Goal: Register for event/course

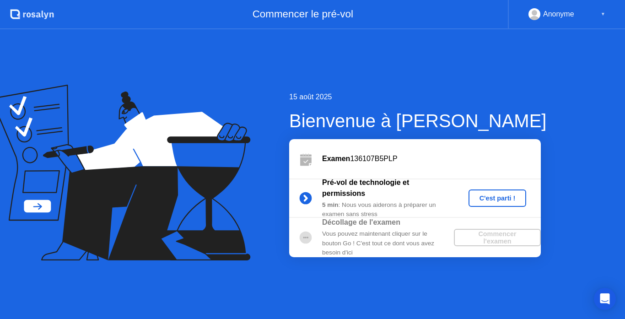
click at [493, 200] on div "C'est parti !" at bounding box center [497, 197] width 51 height 7
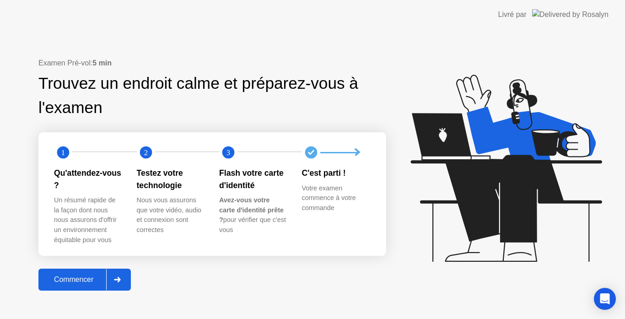
click at [70, 281] on div "Commencer" at bounding box center [73, 279] width 65 height 8
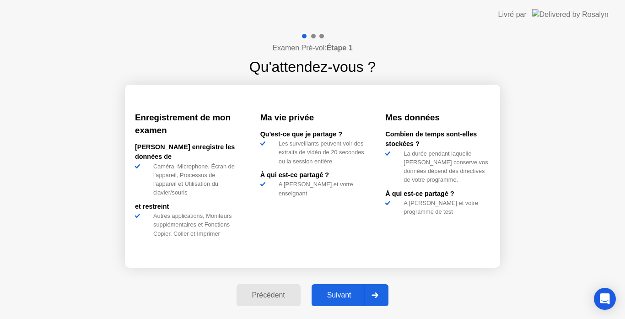
click at [331, 293] on div "Suivant" at bounding box center [339, 295] width 50 height 8
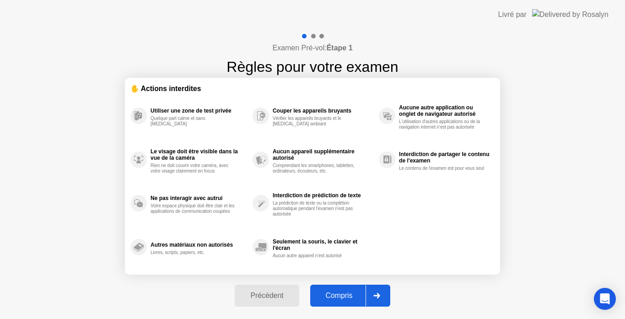
click at [331, 293] on div "Compris" at bounding box center [339, 295] width 53 height 8
select select "**********"
select select "*******"
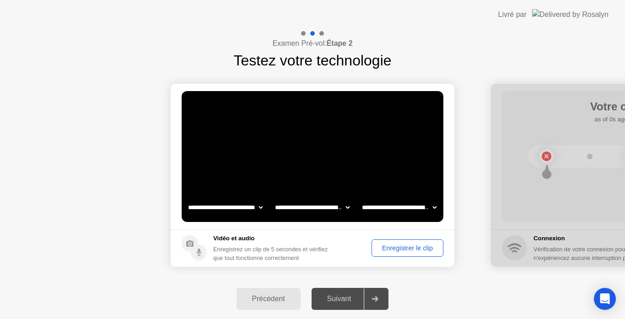
click at [340, 301] on div "Suivant" at bounding box center [339, 299] width 50 height 8
click at [334, 300] on div "Suivant" at bounding box center [339, 299] width 50 height 8
click at [402, 250] on div "Enregistrer le clip" at bounding box center [407, 247] width 65 height 7
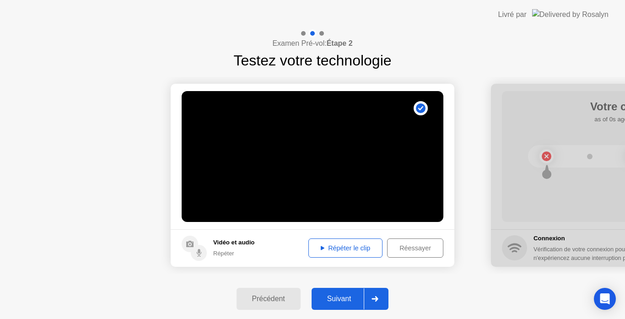
click at [335, 246] on div "Répéter le clip" at bounding box center [345, 247] width 68 height 7
click at [410, 246] on div "Réessayer" at bounding box center [415, 247] width 50 height 7
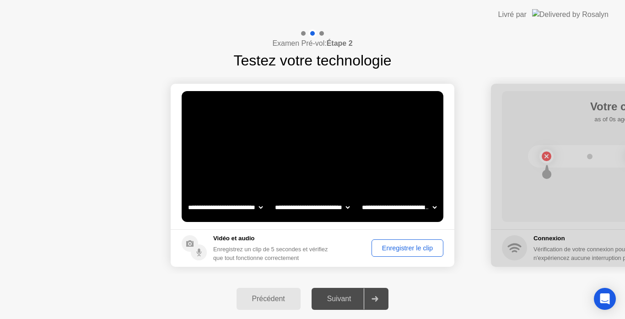
drag, startPoint x: 148, startPoint y: 232, endPoint x: 0, endPoint y: 317, distance: 170.4
click at [407, 252] on div "Enregistrer le clip" at bounding box center [407, 247] width 65 height 7
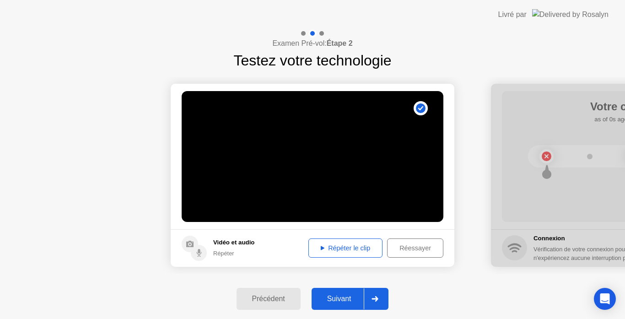
click at [343, 298] on div "Suivant" at bounding box center [339, 299] width 50 height 8
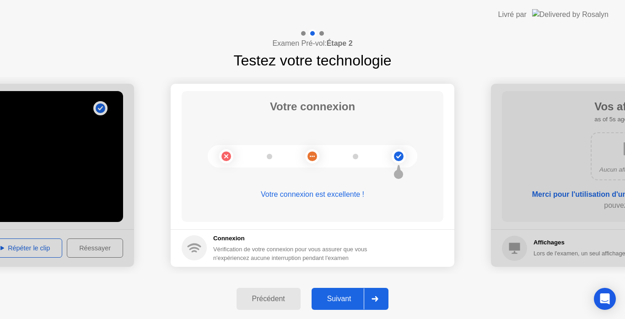
click at [337, 299] on div "Suivant" at bounding box center [339, 299] width 50 height 8
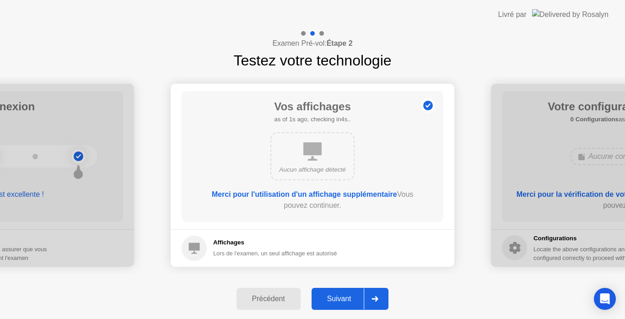
click at [333, 300] on div "Suivant" at bounding box center [339, 299] width 50 height 8
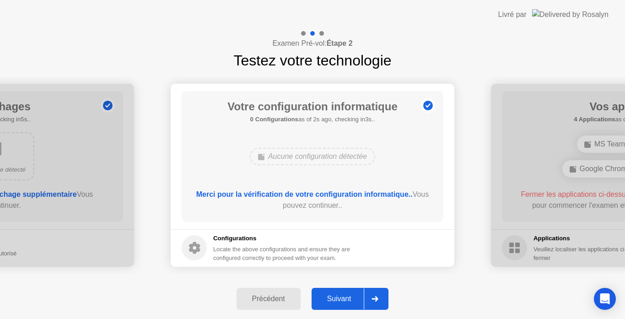
click at [340, 295] on div "Suivant" at bounding box center [339, 299] width 50 height 8
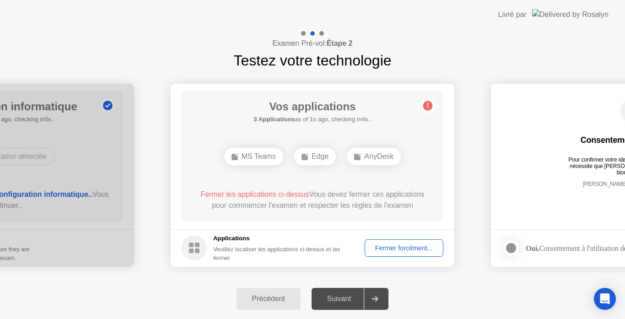
click at [197, 246] on rect at bounding box center [197, 244] width 5 height 5
click at [231, 247] on div "Veuillez localiser les applications ci-dessus et les fermer" at bounding box center [282, 253] width 139 height 17
click at [591, 45] on div "Examen Pré-vol: Étape 2 Testez votre technologie" at bounding box center [312, 50] width 625 height 42
click at [454, 42] on div "Examen Pré-vol: Étape 2 Testez votre technologie" at bounding box center [312, 50] width 625 height 42
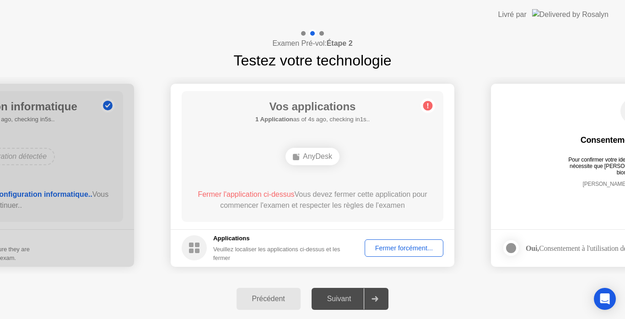
click at [477, 30] on div "Examen Pré-vol: Étape 2 Testez votre technologie" at bounding box center [312, 50] width 625 height 42
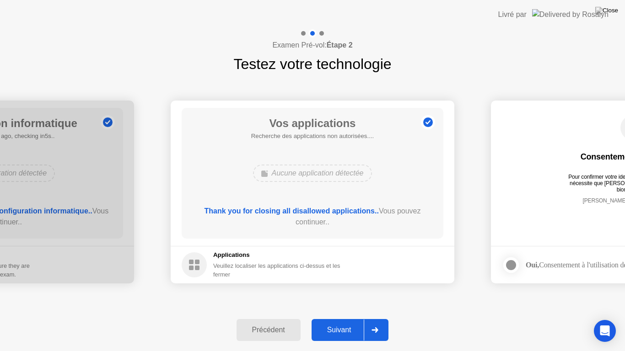
click at [339, 318] on div "Suivant" at bounding box center [339, 330] width 50 height 8
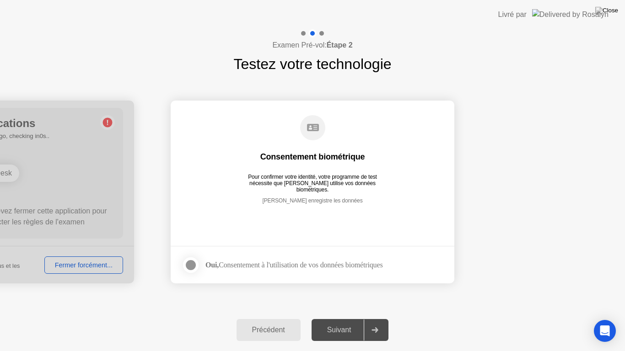
click at [190, 263] on div at bounding box center [190, 265] width 11 height 11
click at [344, 318] on div "Suivant" at bounding box center [339, 330] width 50 height 8
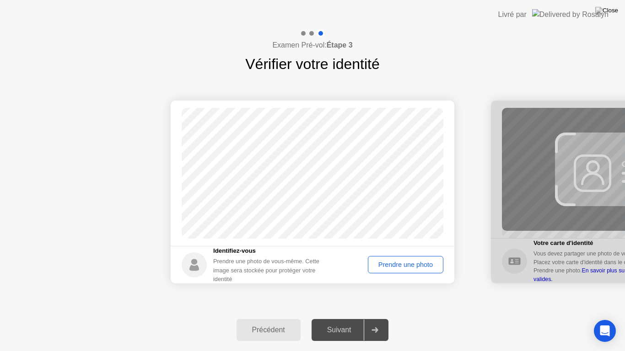
click at [396, 267] on div "Prendre une photo" at bounding box center [405, 264] width 69 height 7
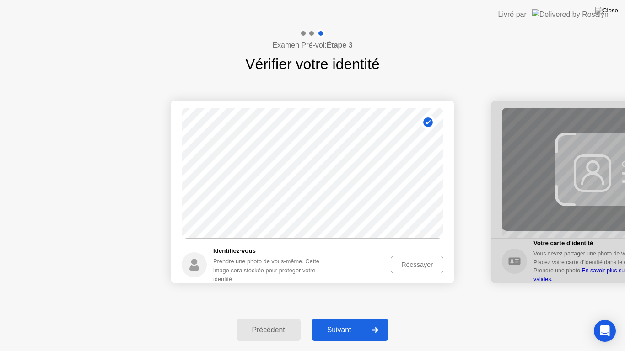
click at [337, 318] on div "Suivant" at bounding box center [339, 330] width 50 height 8
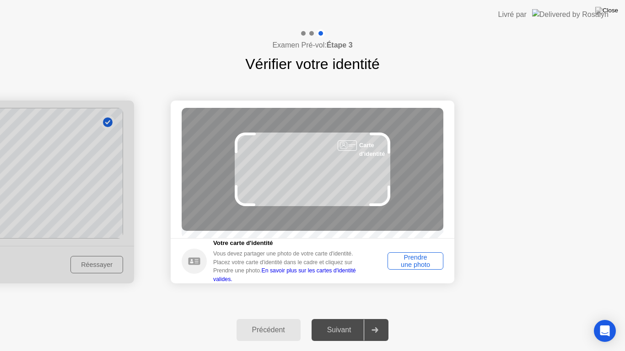
click at [418, 268] on div "Prendre une photo" at bounding box center [415, 261] width 49 height 15
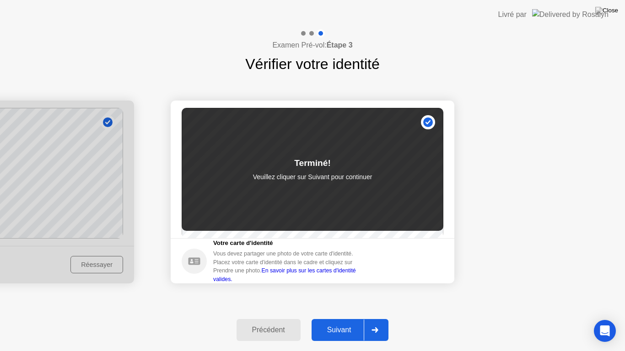
click at [345, 318] on div "Suivant" at bounding box center [339, 330] width 50 height 8
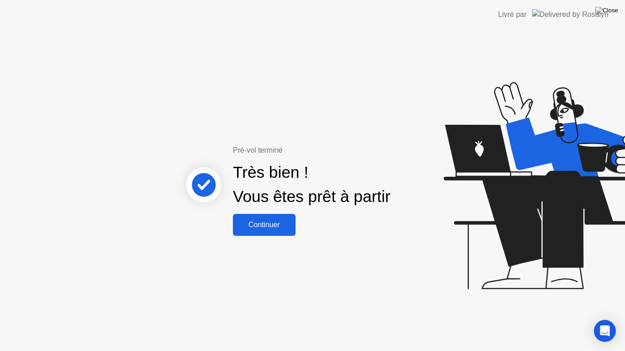
click at [268, 228] on div "Continuer" at bounding box center [264, 225] width 57 height 8
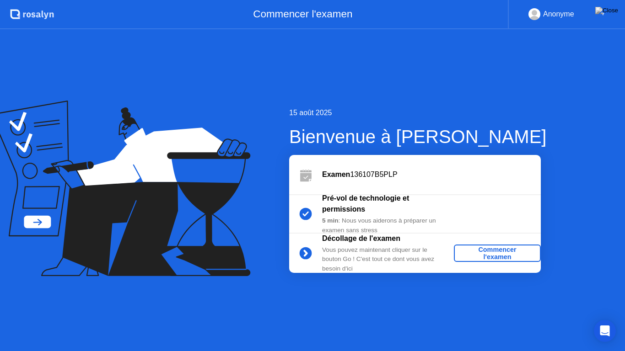
click at [486, 254] on div "Commencer l'examen" at bounding box center [497, 253] width 80 height 15
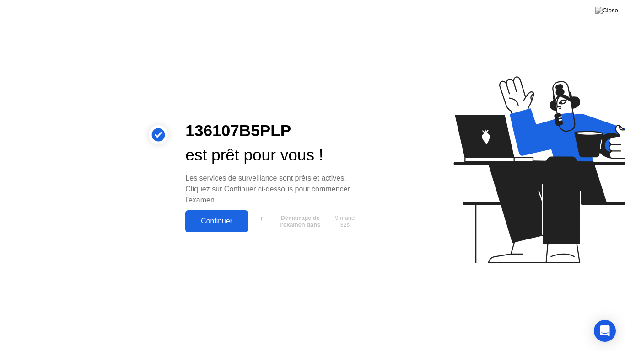
click at [225, 225] on div "Continuer" at bounding box center [216, 221] width 57 height 8
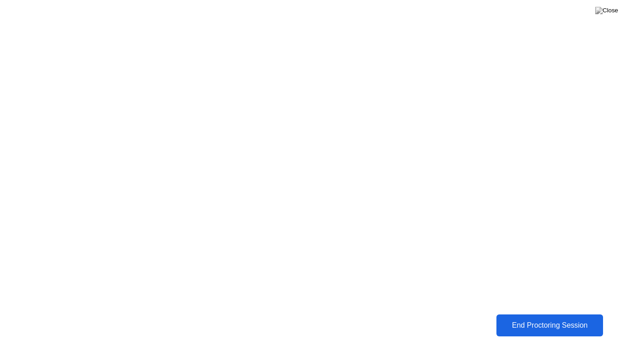
click at [551, 318] on div "End Proctoring Session" at bounding box center [549, 325] width 102 height 8
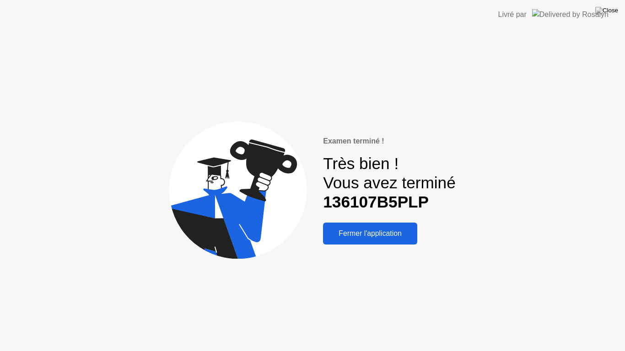
click at [380, 233] on div "Fermer l'application" at bounding box center [370, 234] width 89 height 8
